Goal: Task Accomplishment & Management: Complete application form

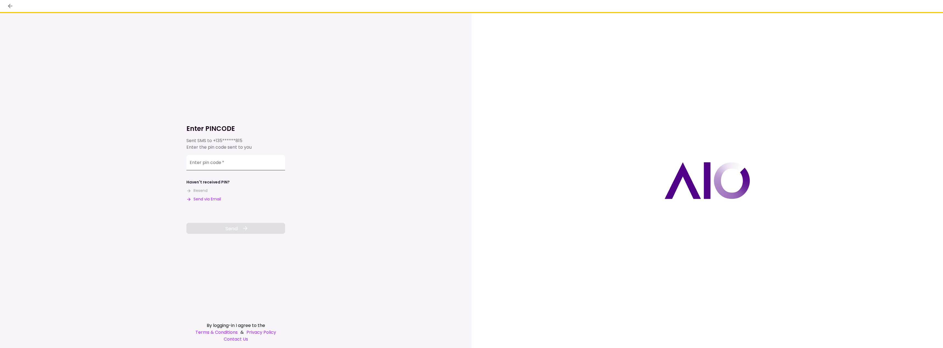
click at [201, 161] on div "Enter pin code   *" at bounding box center [235, 162] width 99 height 15
type input "******"
click at [240, 232] on button "Send" at bounding box center [235, 228] width 99 height 11
